Goal: Information Seeking & Learning: Learn about a topic

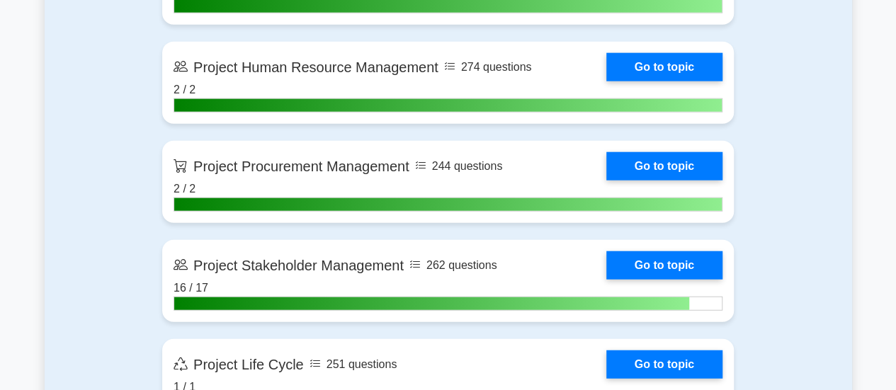
scroll to position [1757, 0]
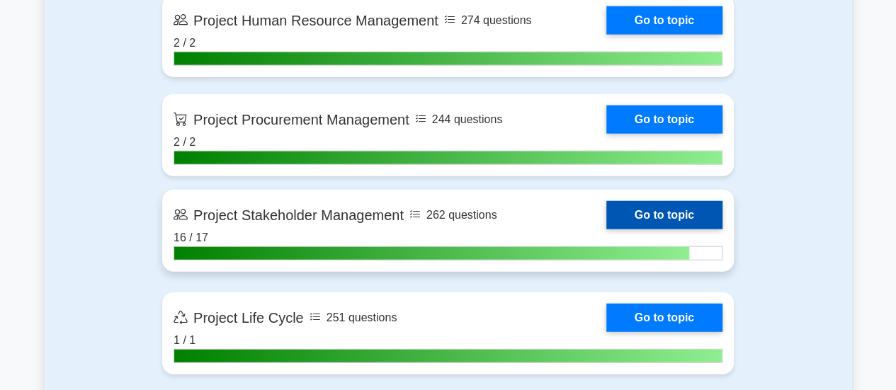
click at [692, 211] on link "Go to topic" at bounding box center [664, 215] width 116 height 28
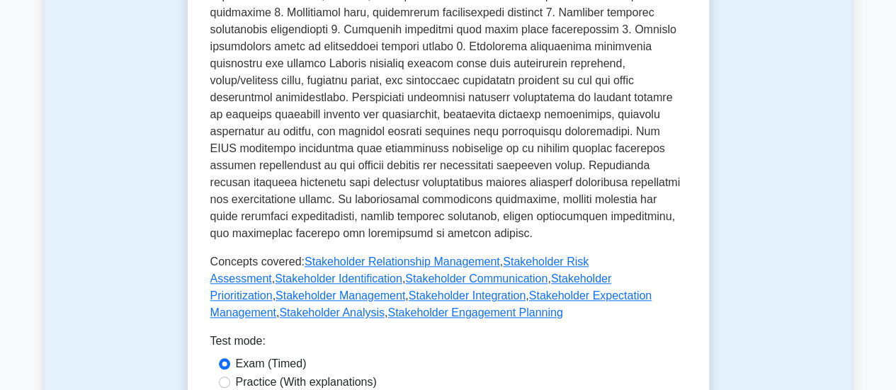
scroll to position [593, 0]
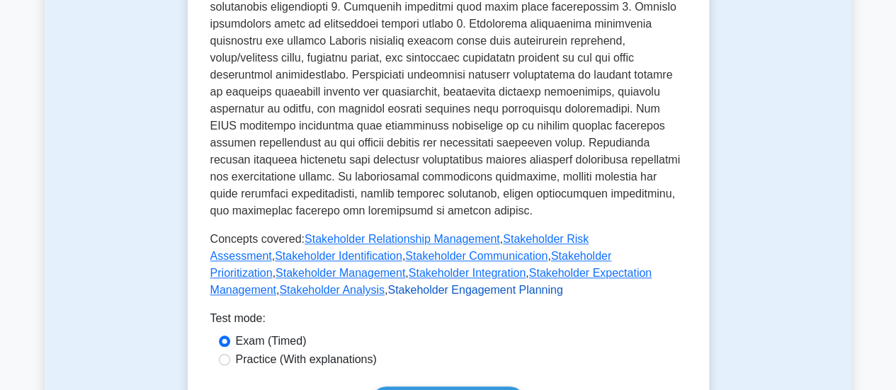
click at [562, 284] on link "Stakeholder Engagement Planning" at bounding box center [474, 290] width 175 height 12
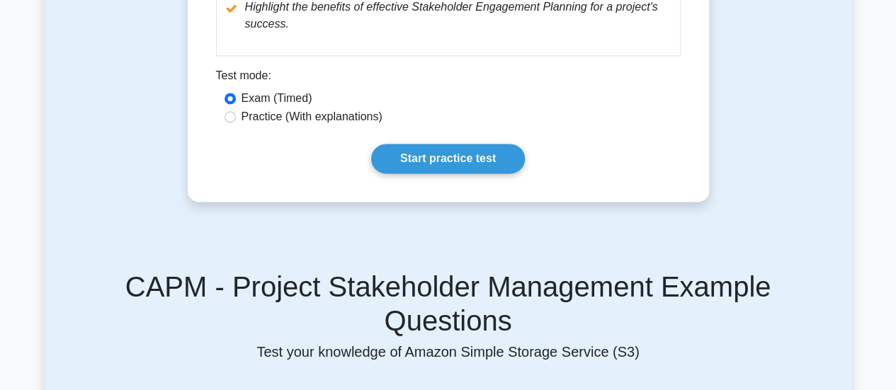
scroll to position [925, 0]
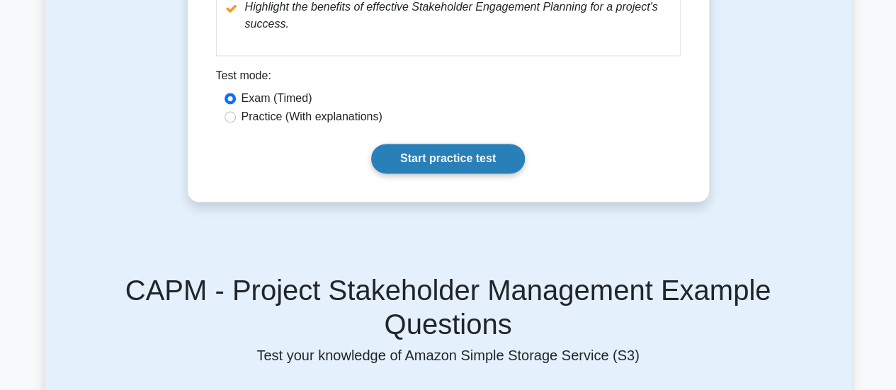
click at [467, 156] on link "Start practice test" at bounding box center [448, 159] width 154 height 30
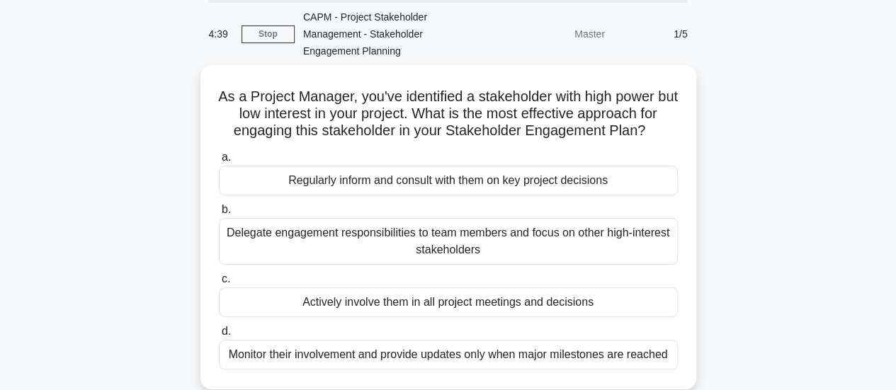
scroll to position [58, 0]
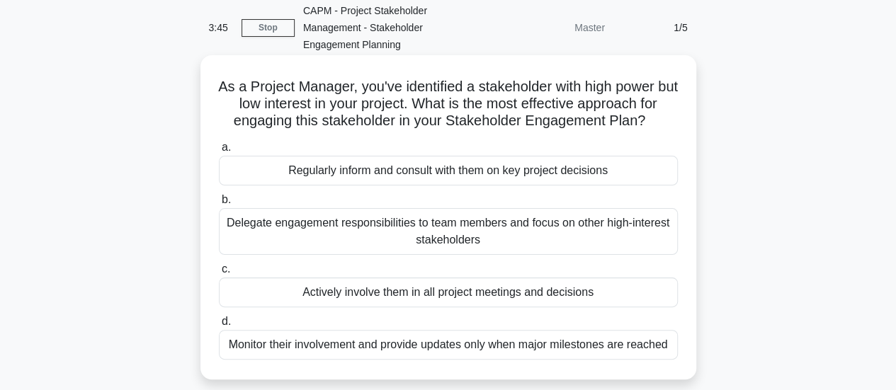
click at [559, 176] on div "Regularly inform and consult with them on key project decisions" at bounding box center [448, 171] width 459 height 30
click at [219, 152] on input "a. Regularly inform and consult with them on key project decisions" at bounding box center [219, 147] width 0 height 9
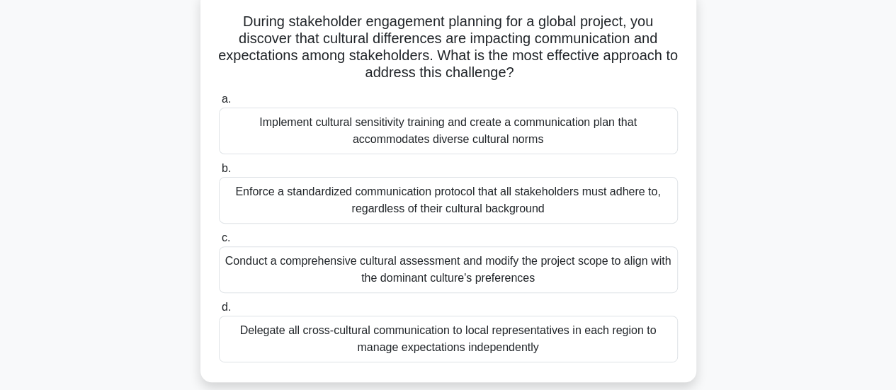
scroll to position [125, 0]
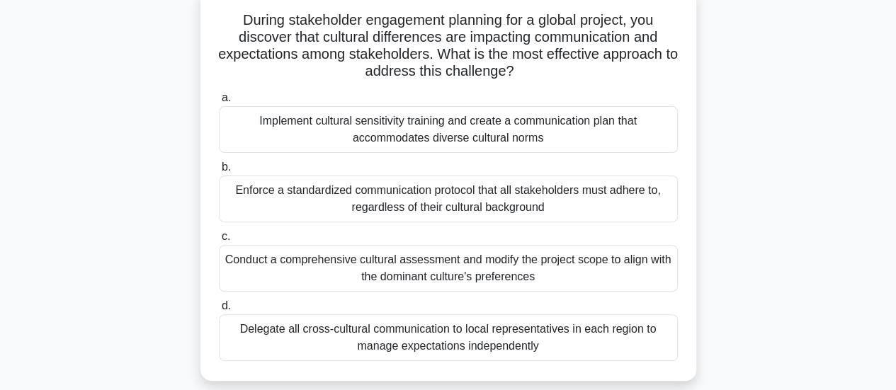
click at [527, 135] on div "Implement cultural sensitivity training and create a communication plan that ac…" at bounding box center [448, 129] width 459 height 47
click at [219, 103] on input "a. Implement cultural sensitivity training and create a communication plan that…" at bounding box center [219, 97] width 0 height 9
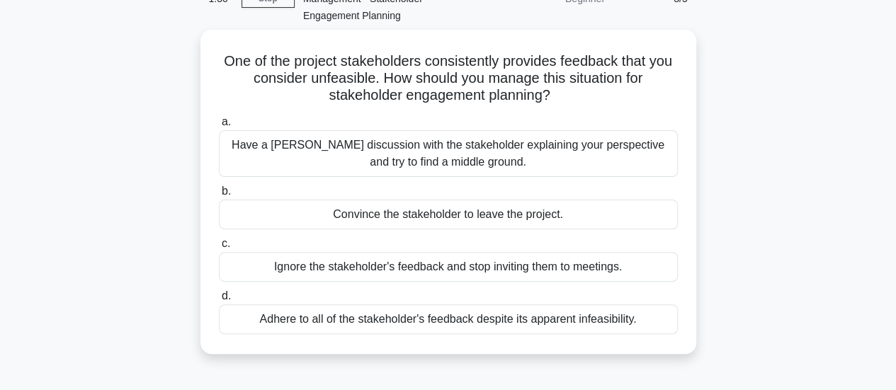
scroll to position [89, 0]
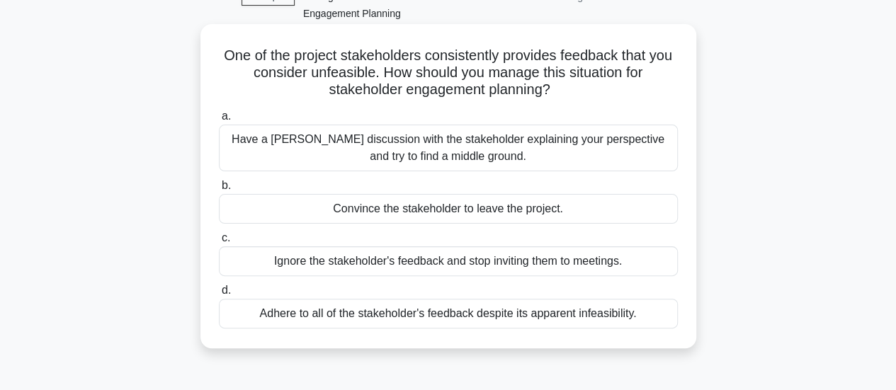
click at [617, 154] on div "Have a frank discussion with the stakeholder explaining your perspective and tr…" at bounding box center [448, 148] width 459 height 47
click at [219, 121] on input "a. Have a frank discussion with the stakeholder explaining your perspective and…" at bounding box center [219, 116] width 0 height 9
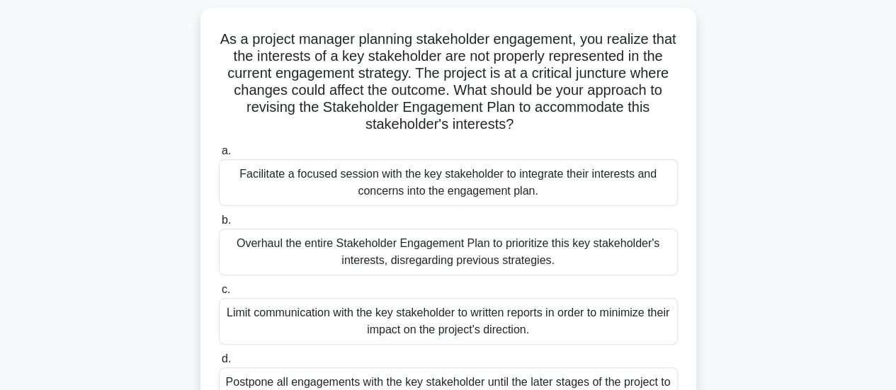
scroll to position [89, 0]
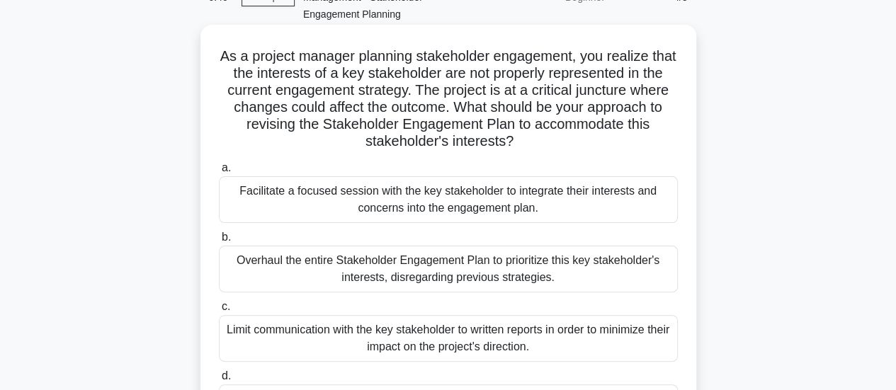
click at [530, 197] on div "Facilitate a focused session with the key stakeholder to integrate their intere…" at bounding box center [448, 199] width 459 height 47
click at [219, 173] on input "a. Facilitate a focused session with the key stakeholder to integrate their int…" at bounding box center [219, 168] width 0 height 9
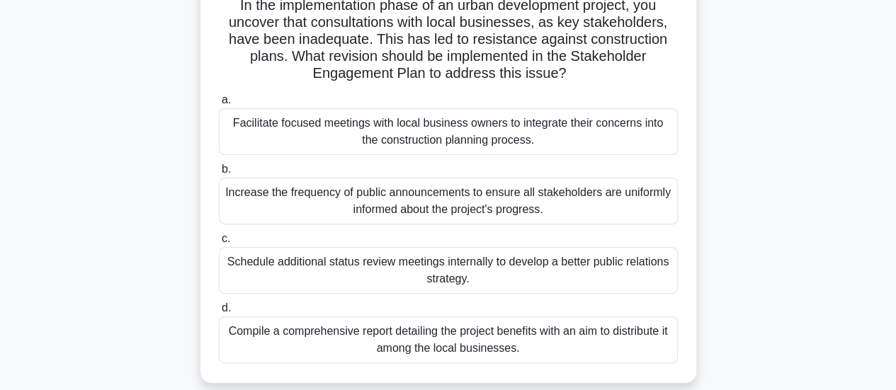
scroll to position [147, 0]
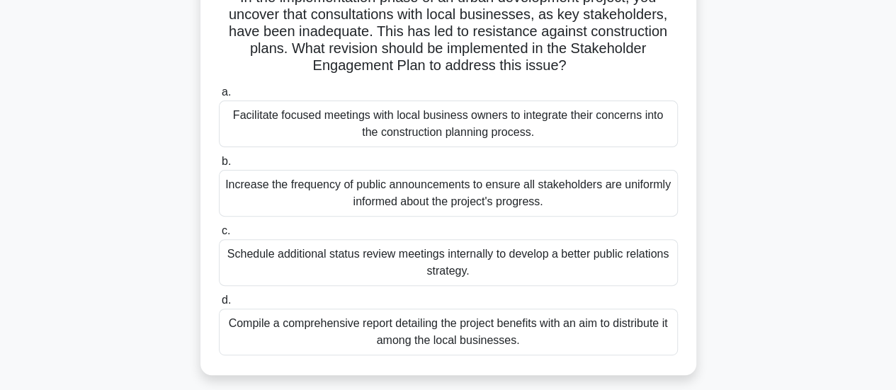
click at [479, 125] on div "Facilitate focused meetings with local business owners to integrate their conce…" at bounding box center [448, 124] width 459 height 47
click at [219, 97] on input "a. Facilitate focused meetings with local business owners to integrate their co…" at bounding box center [219, 92] width 0 height 9
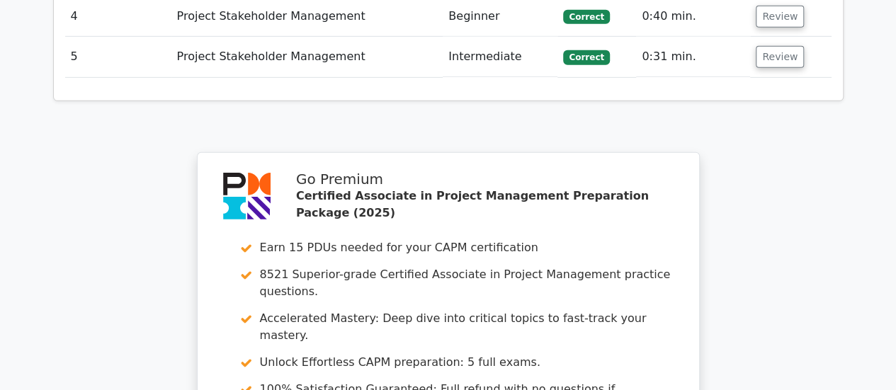
scroll to position [2423, 0]
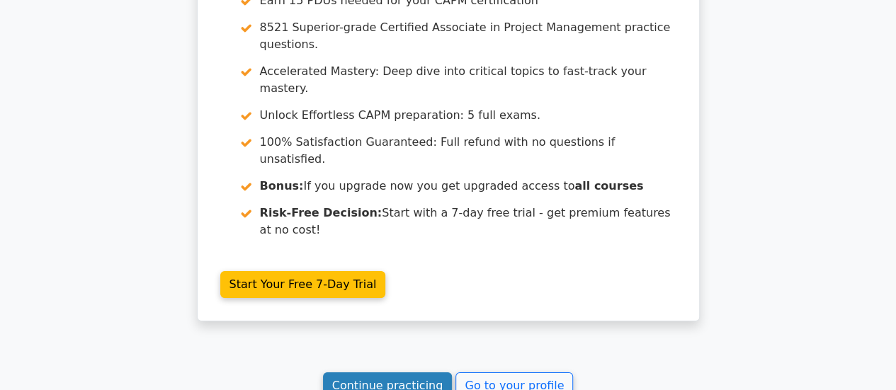
click at [378, 372] on link "Continue practicing" at bounding box center [388, 385] width 130 height 27
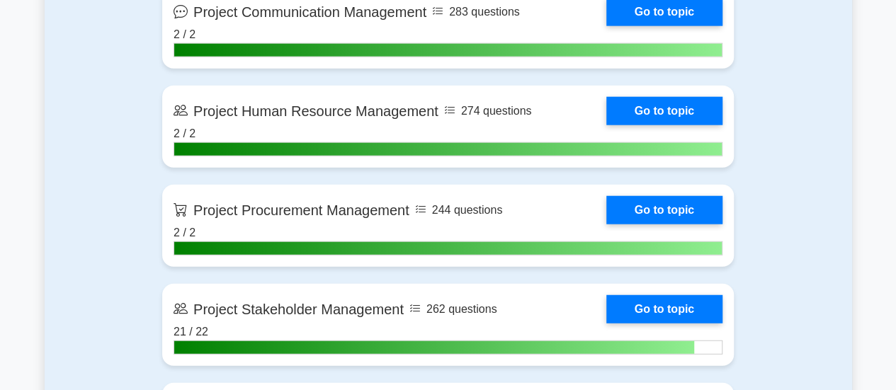
scroll to position [1737, 0]
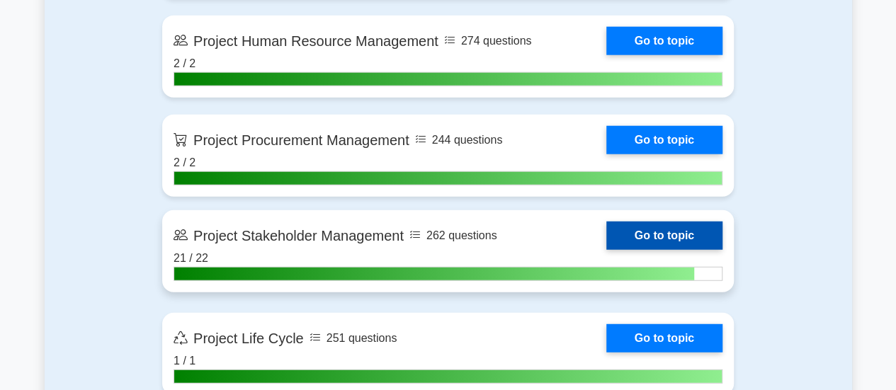
click at [683, 234] on link "Go to topic" at bounding box center [664, 236] width 116 height 28
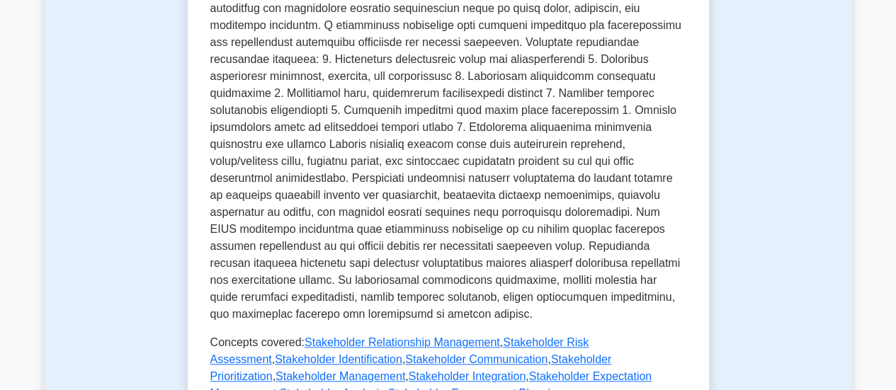
scroll to position [734, 0]
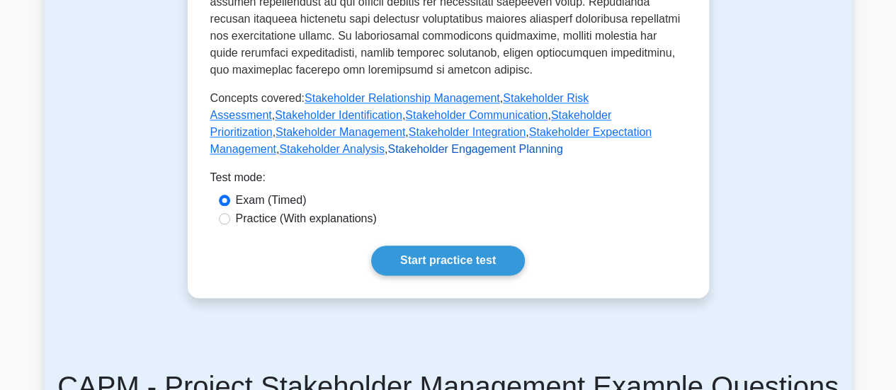
click at [562, 143] on link "Stakeholder Engagement Planning" at bounding box center [474, 149] width 175 height 12
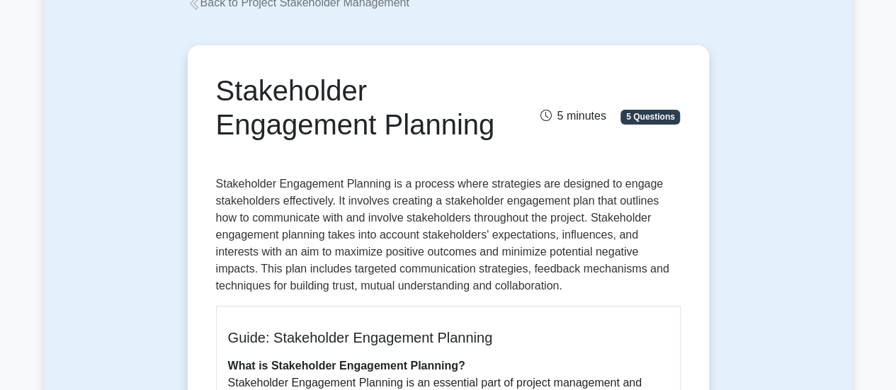
scroll to position [75, 0]
